Goal: Information Seeking & Learning: Learn about a topic

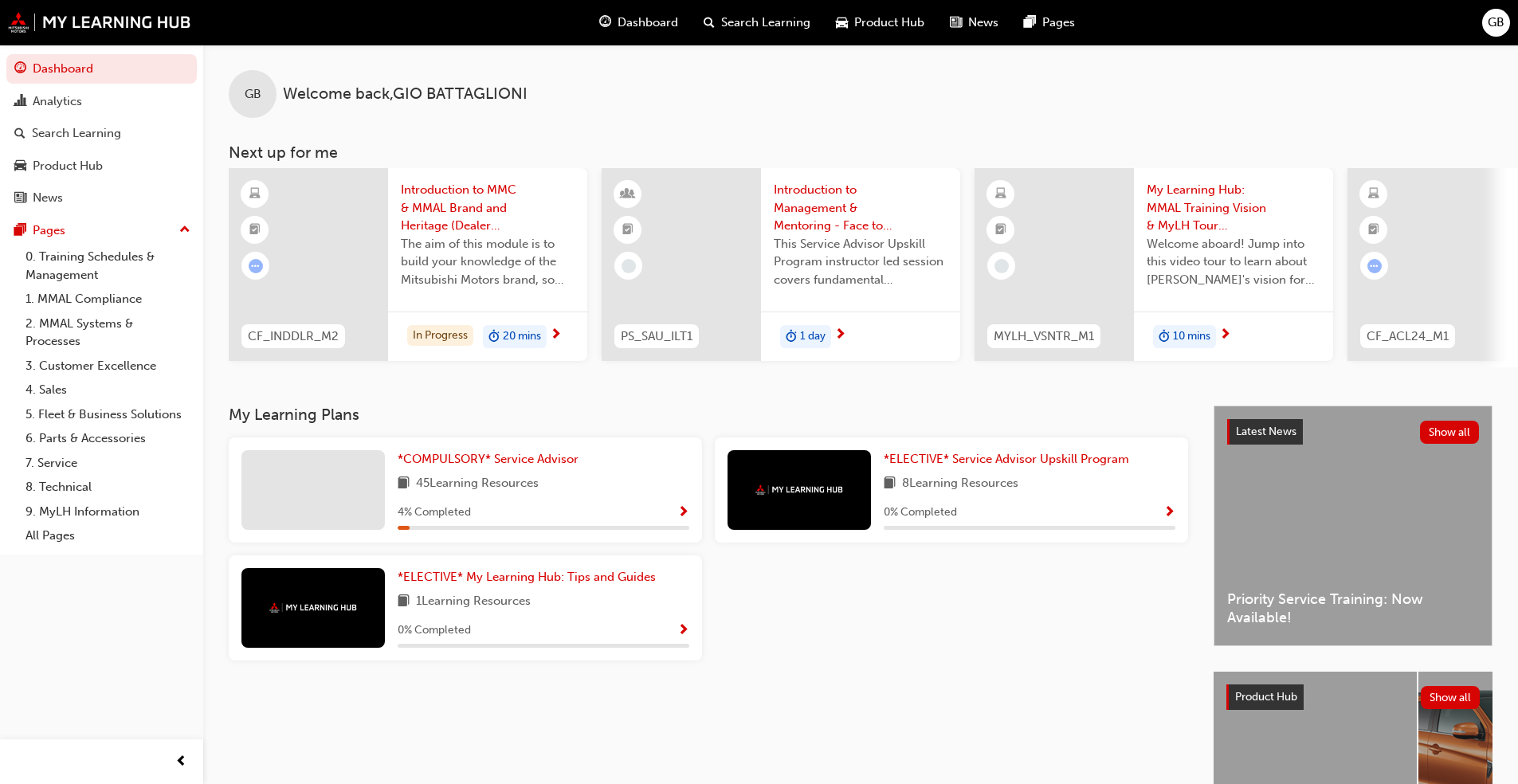
click at [693, 518] on div "*COMPULSORY* Service Advisor 45 Learning Resources 4 % Completed" at bounding box center [465, 490] width 473 height 105
click at [681, 515] on span "Show Progress" at bounding box center [683, 513] width 12 height 15
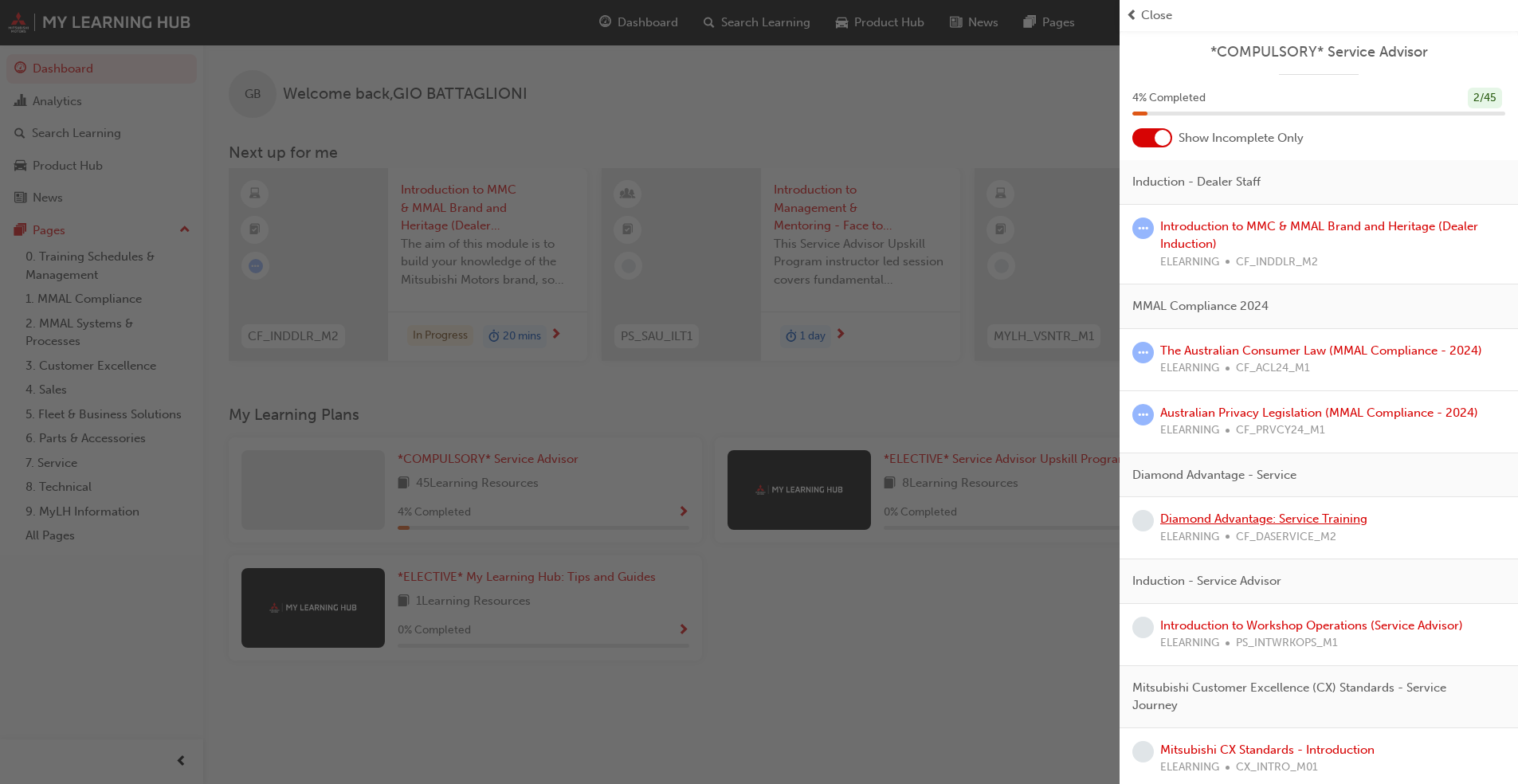
click at [796, 512] on link "Diamond Advantage: Service Training" at bounding box center [1264, 519] width 207 height 15
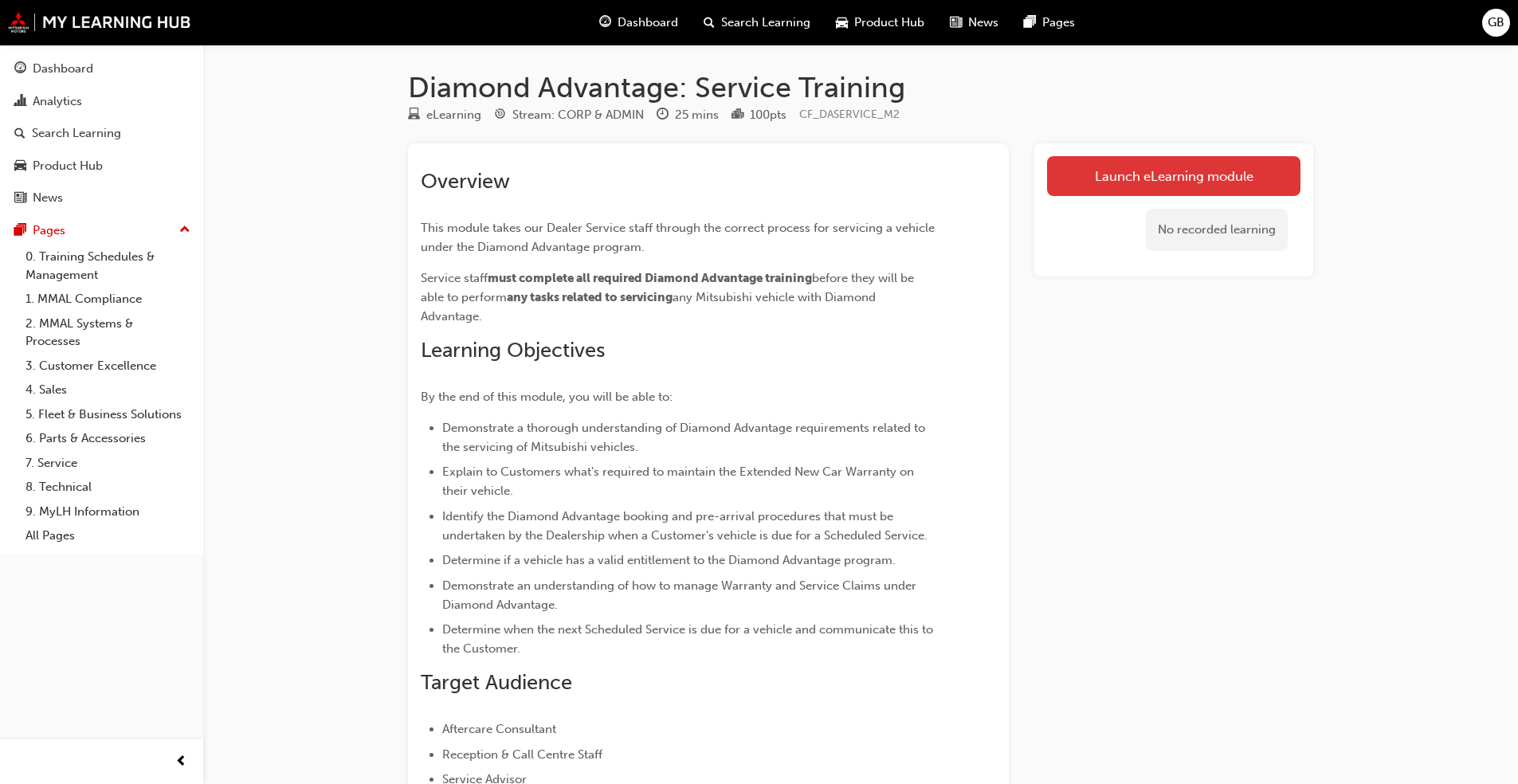
click at [796, 175] on link "Launch eLearning module" at bounding box center [1173, 176] width 253 height 40
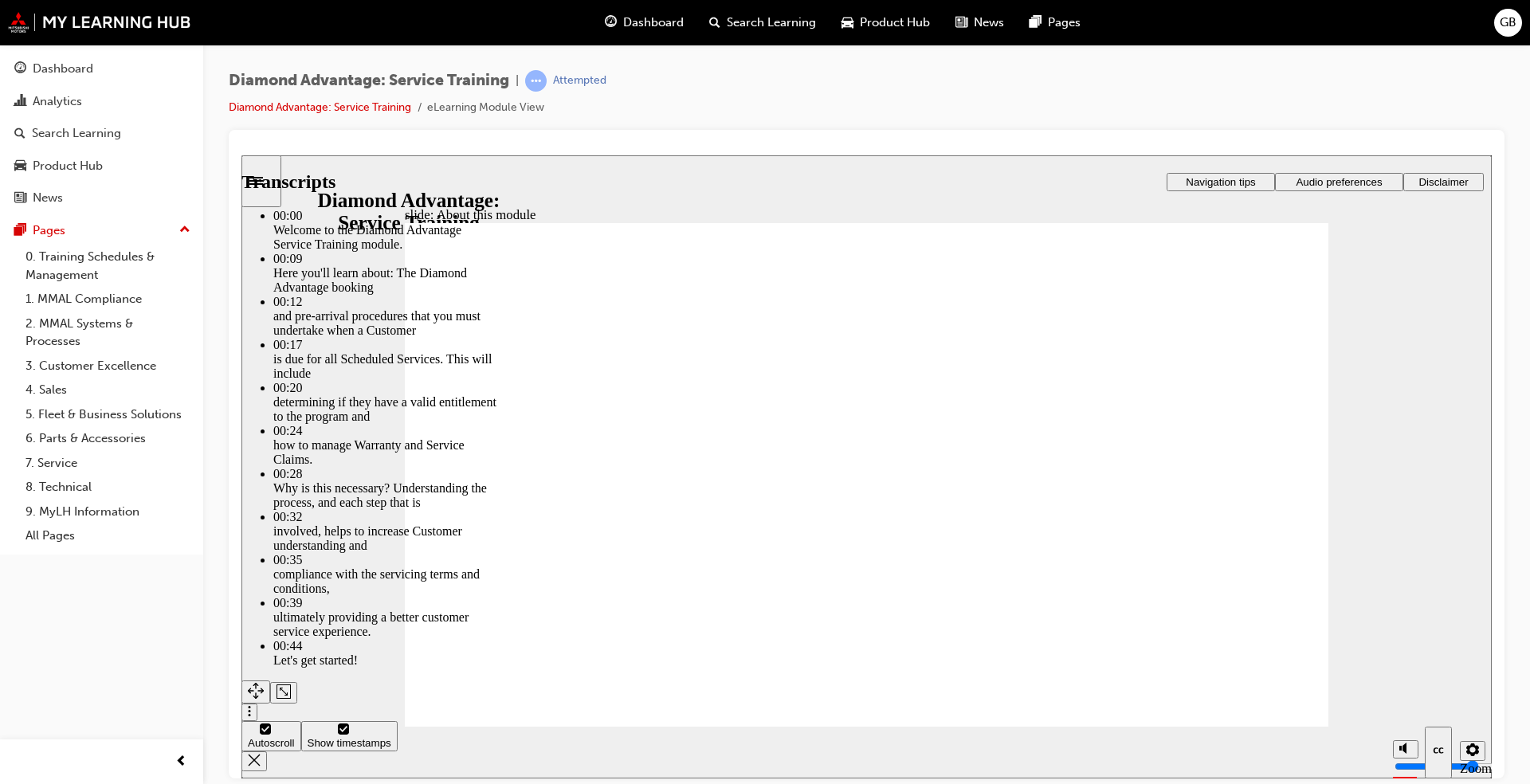
drag, startPoint x: 968, startPoint y: 466, endPoint x: 973, endPoint y: 473, distance: 8.6
type input "47"
